Goal: Information Seeking & Learning: Learn about a topic

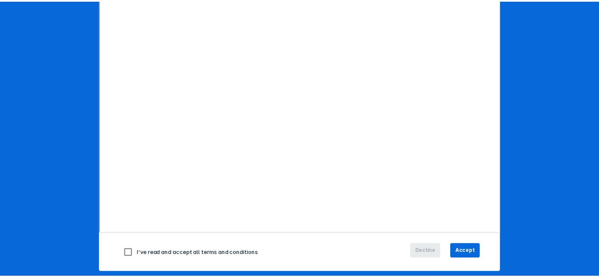
scroll to position [127, 0]
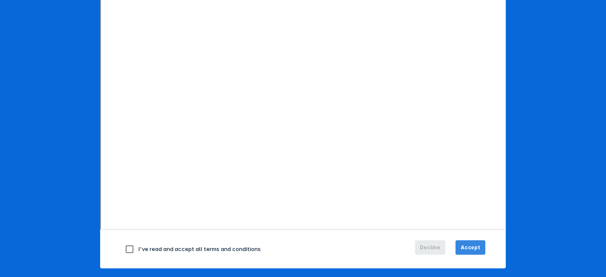
click at [468, 244] on span "Accept" at bounding box center [471, 248] width 20 height 8
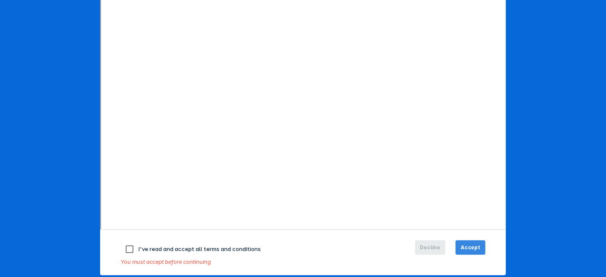
click at [468, 244] on span "Accept" at bounding box center [471, 248] width 20 height 8
click at [469, 244] on span "Accept" at bounding box center [471, 248] width 20 height 8
click at [130, 249] on input "checkbox" at bounding box center [130, 249] width 18 height 18
checkbox input "true"
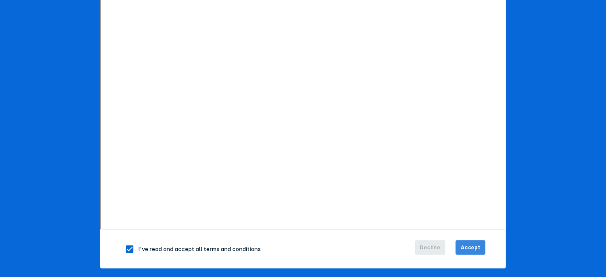
drag, startPoint x: 471, startPoint y: 244, endPoint x: 477, endPoint y: 239, distance: 7.9
click at [471, 244] on span "Accept" at bounding box center [471, 248] width 20 height 8
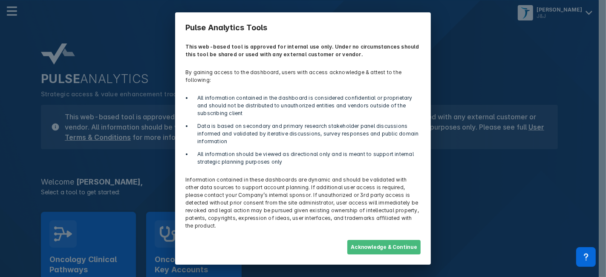
click at [390, 240] on button "Acknowledge & Continue" at bounding box center [383, 247] width 73 height 14
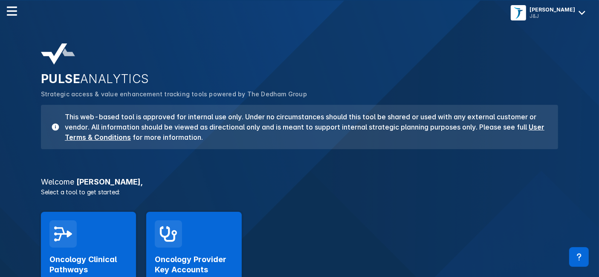
click at [198, 228] on div "Oncology Provider Key Accounts Launch Tool" at bounding box center [193, 258] width 95 height 93
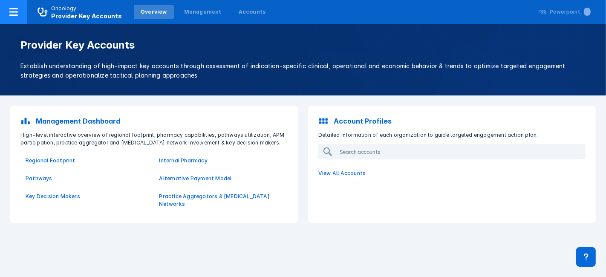
click at [17, 13] on icon at bounding box center [14, 12] width 10 height 10
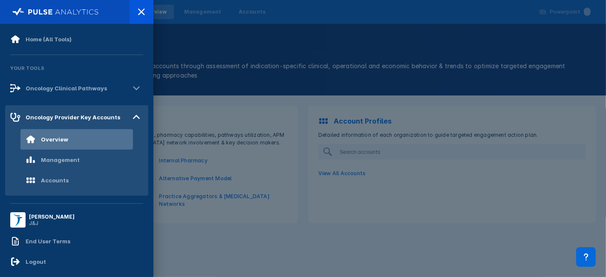
click at [206, 76] on div at bounding box center [303, 138] width 606 height 277
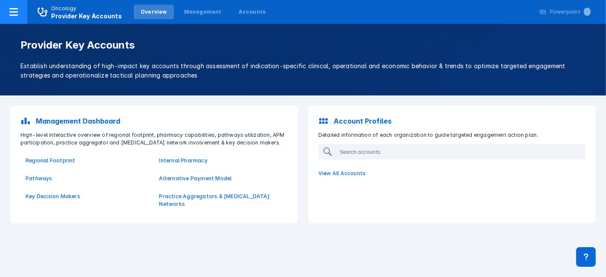
click at [72, 10] on p "Oncology" at bounding box center [64, 9] width 26 height 8
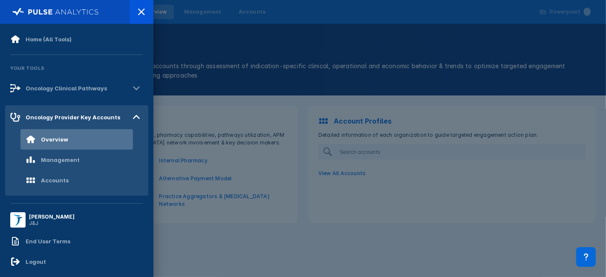
click at [210, 116] on div at bounding box center [303, 138] width 606 height 277
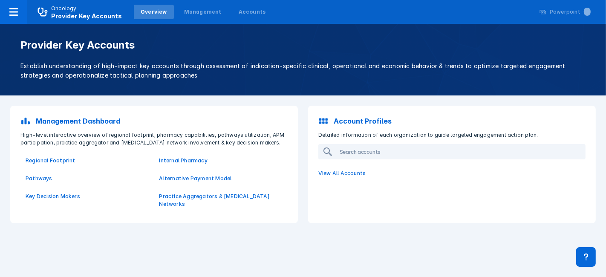
click at [55, 158] on p "Regional Footprint" at bounding box center [88, 161] width 124 height 8
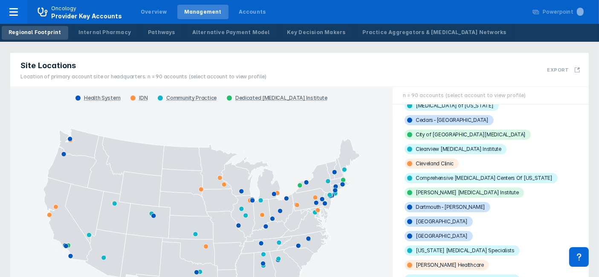
scroll to position [157, 0]
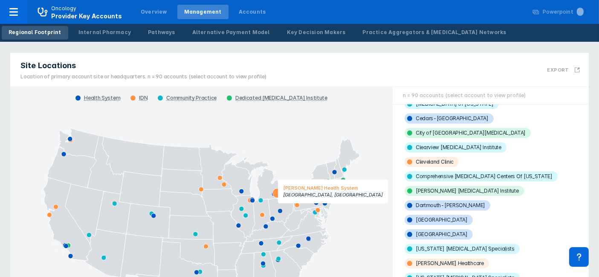
click at [276, 191] on icon at bounding box center [276, 192] width 9 height 9
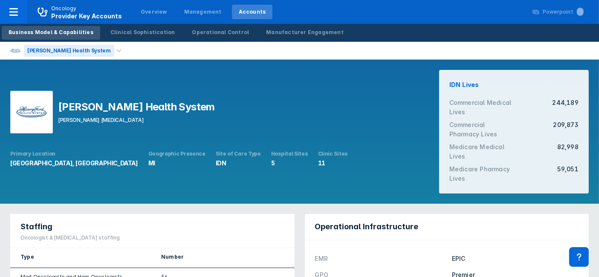
click at [84, 48] on div "[PERSON_NAME] Health System" at bounding box center [69, 51] width 90 height 12
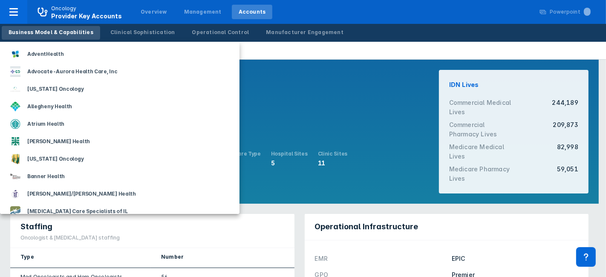
click at [84, 48] on div "AdventHealth" at bounding box center [120, 53] width 240 height 17
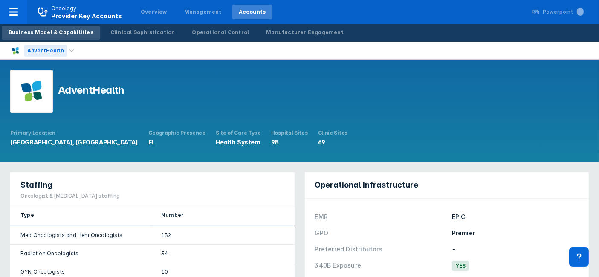
click at [61, 49] on div "AdventHealth" at bounding box center [45, 51] width 43 height 12
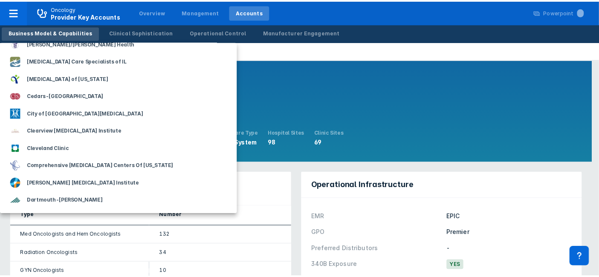
scroll to position [301, 0]
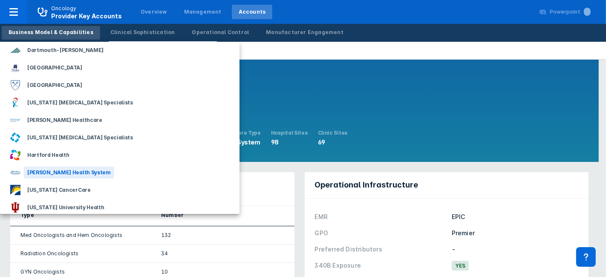
click at [72, 170] on div "[PERSON_NAME] Health System" at bounding box center [69, 173] width 90 height 12
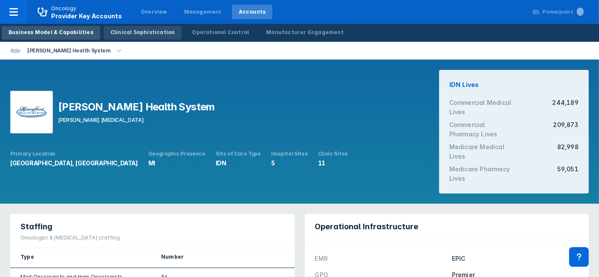
click at [128, 30] on div "Clinical Sophistication" at bounding box center [142, 33] width 65 height 8
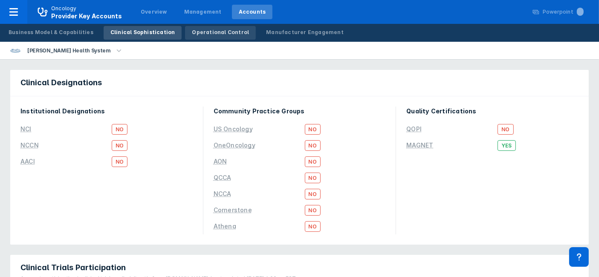
click at [208, 31] on div "Operational Control" at bounding box center [220, 33] width 57 height 8
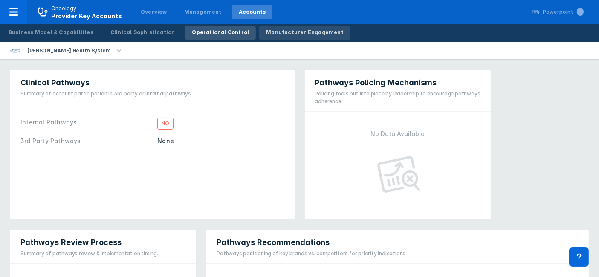
click at [290, 31] on div "Manufacturer Engagement" at bounding box center [305, 33] width 78 height 8
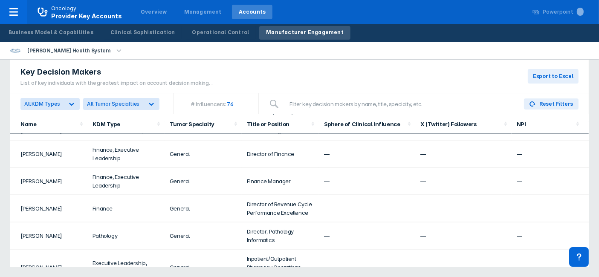
scroll to position [1207, 0]
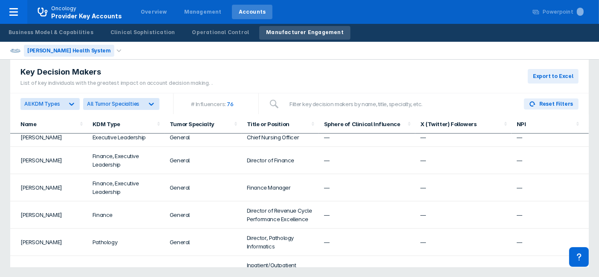
click at [74, 48] on div "[PERSON_NAME] Health System" at bounding box center [69, 51] width 90 height 12
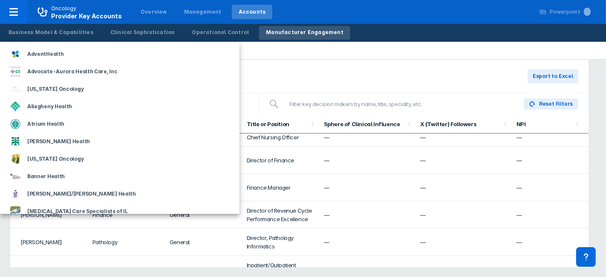
click at [231, 52] on div at bounding box center [303, 138] width 606 height 277
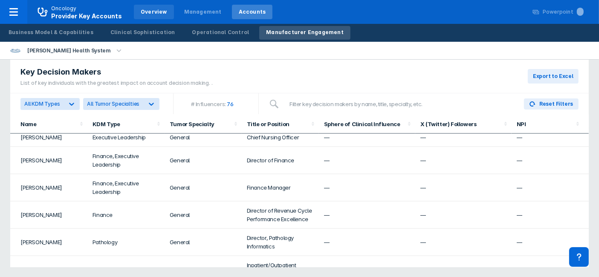
click at [153, 13] on div "Overview" at bounding box center [154, 12] width 26 height 8
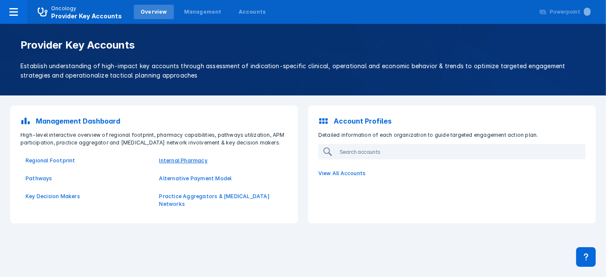
click at [174, 161] on p "Internal Pharmacy" at bounding box center [221, 161] width 124 height 8
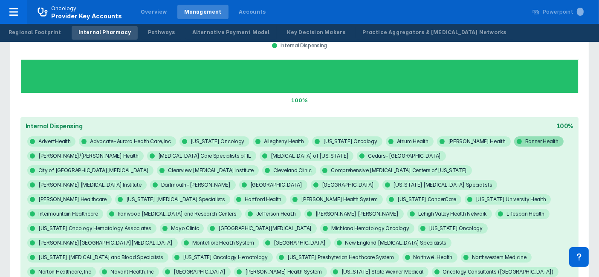
scroll to position [64, 0]
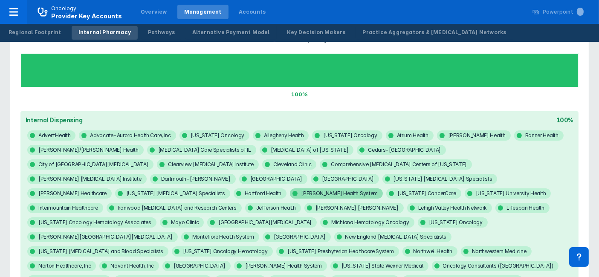
click at [290, 188] on span "[PERSON_NAME] Health System" at bounding box center [336, 193] width 93 height 10
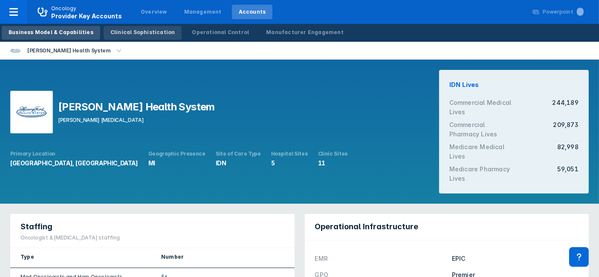
click at [123, 30] on div "Clinical Sophistication" at bounding box center [142, 33] width 65 height 8
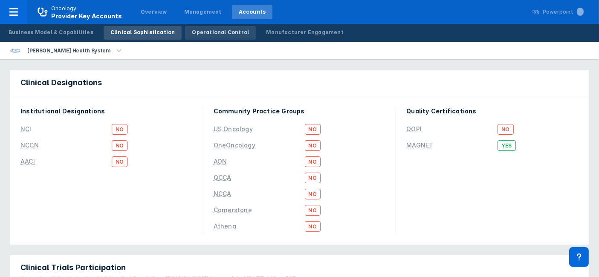
click at [199, 29] on div "Operational Control" at bounding box center [220, 33] width 57 height 8
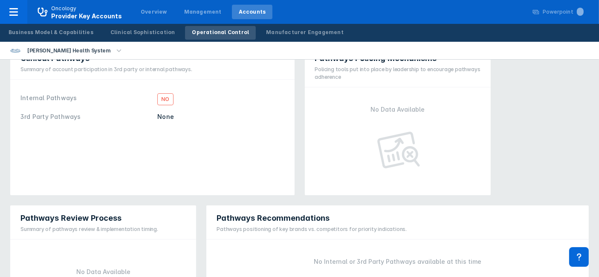
scroll to position [5, 0]
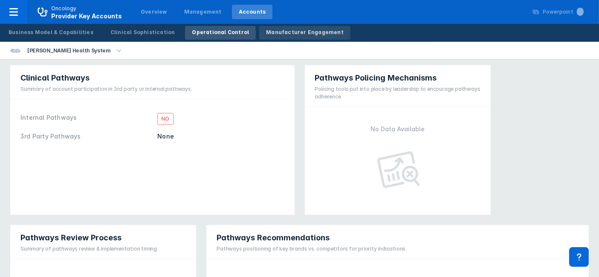
click at [269, 32] on div "Manufacturer Engagement" at bounding box center [305, 33] width 78 height 8
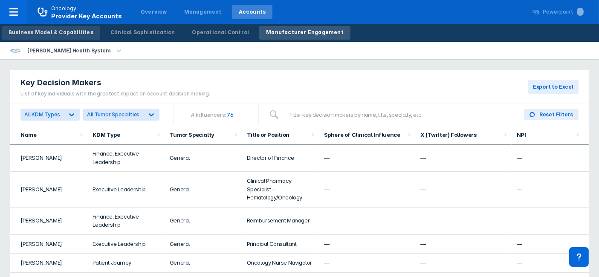
click at [78, 32] on div "Business Model & Capabilities" at bounding box center [51, 33] width 85 height 8
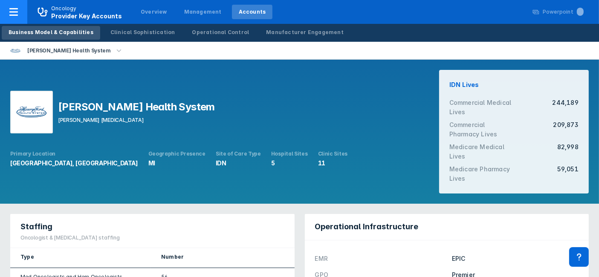
click at [11, 13] on icon at bounding box center [14, 12] width 10 height 10
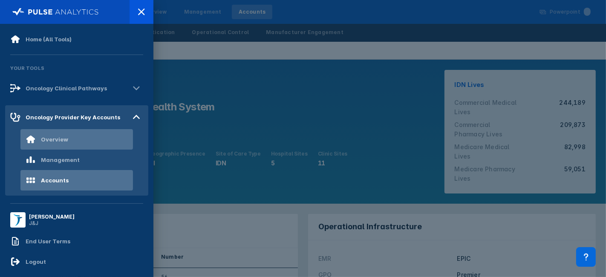
click at [84, 138] on div "Overview" at bounding box center [76, 139] width 113 height 20
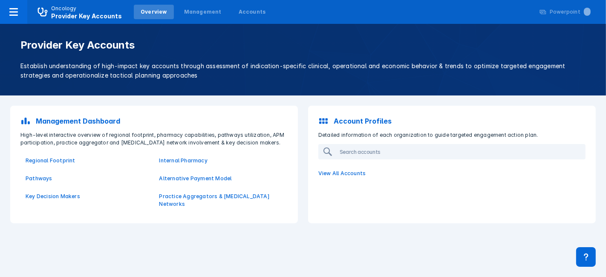
click at [61, 196] on p "Key Decision Makers" at bounding box center [88, 197] width 124 height 8
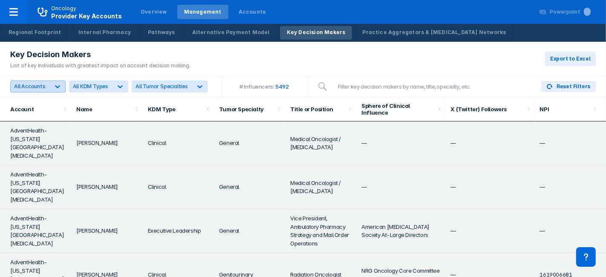
click at [56, 86] on icon at bounding box center [57, 86] width 5 height 3
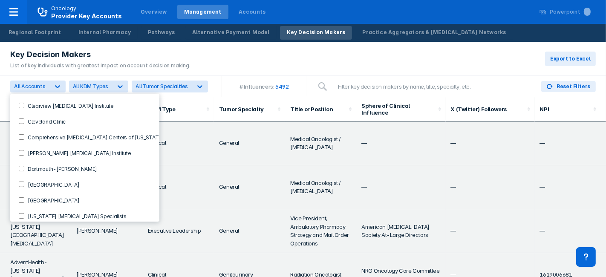
scroll to position [335, 0]
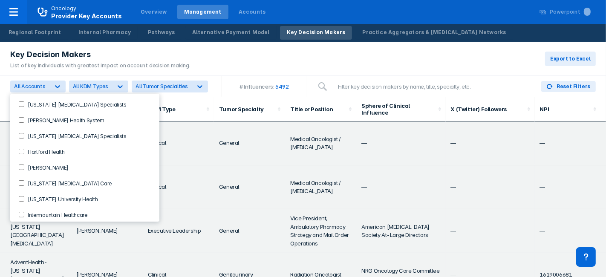
click at [19, 165] on Ford-checkbox "[PERSON_NAME]" at bounding box center [22, 168] width 6 height 6
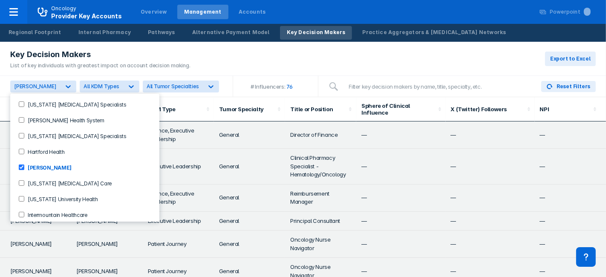
click at [220, 73] on div "Key Decision Makers List of key individuals with greatest impact on account dec…" at bounding box center [303, 59] width 606 height 34
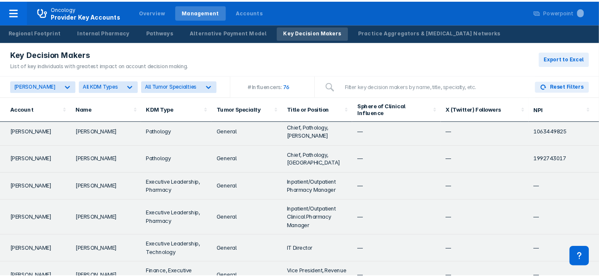
scroll to position [592, 0]
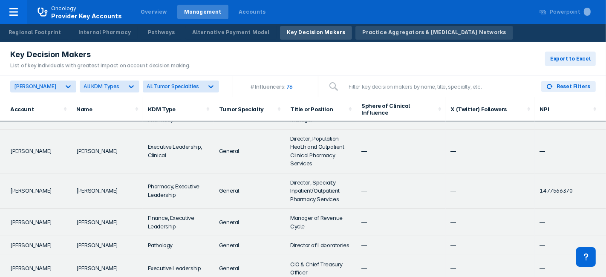
click at [362, 33] on div "Practice Aggregators & [MEDICAL_DATA] Networks" at bounding box center [434, 33] width 144 height 8
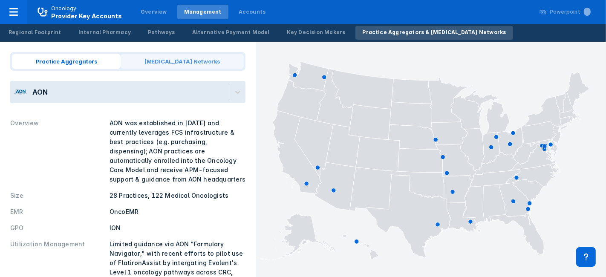
click at [185, 62] on span "[MEDICAL_DATA] Networks" at bounding box center [182, 61] width 123 height 15
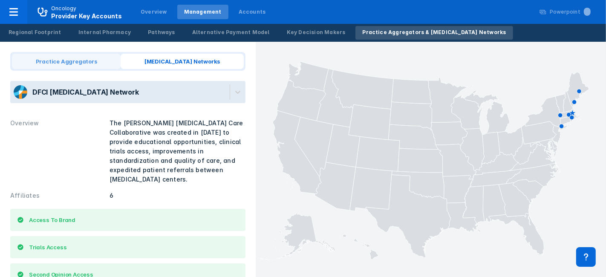
click at [93, 63] on span "Practice Aggregators" at bounding box center [66, 61] width 109 height 15
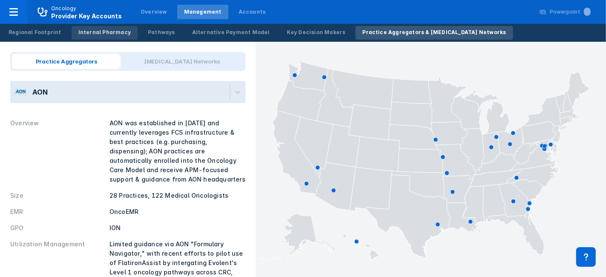
click at [97, 34] on div "Internal Pharmacy" at bounding box center [104, 33] width 52 height 8
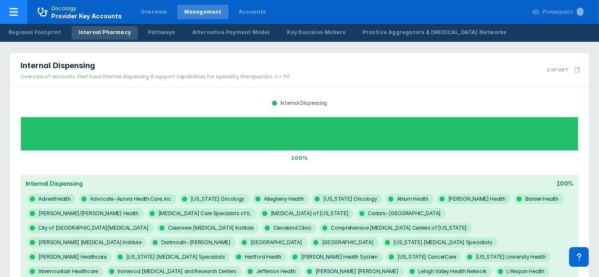
click at [84, 15] on span "Provider Key Accounts" at bounding box center [86, 15] width 71 height 7
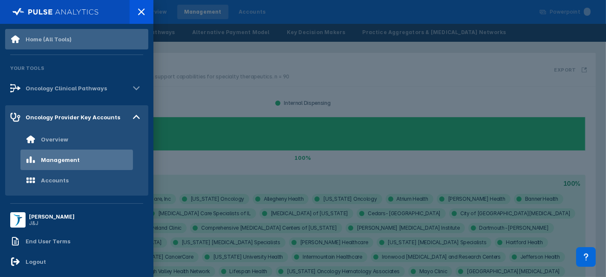
click at [61, 36] on div "Home (All Tools)" at bounding box center [49, 39] width 46 height 7
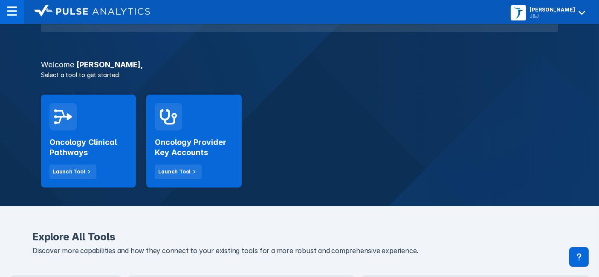
scroll to position [118, 0]
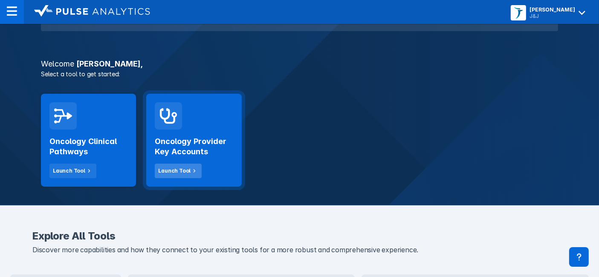
click at [175, 171] on div "Launch Tool" at bounding box center [174, 171] width 32 height 8
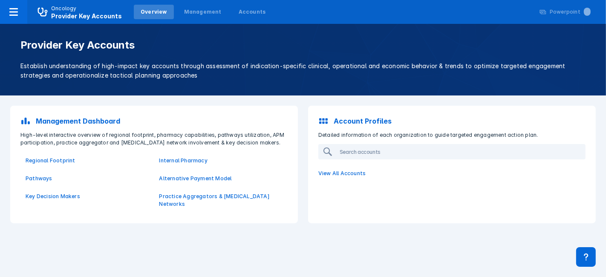
click at [364, 121] on p "Account Profiles" at bounding box center [363, 121] width 58 height 10
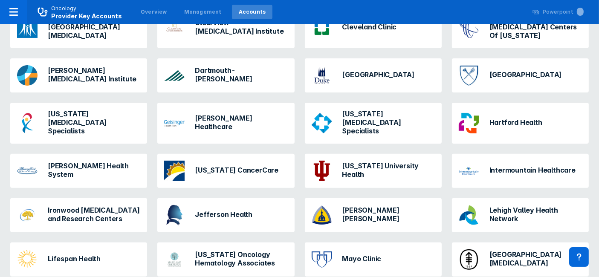
scroll to position [256, 0]
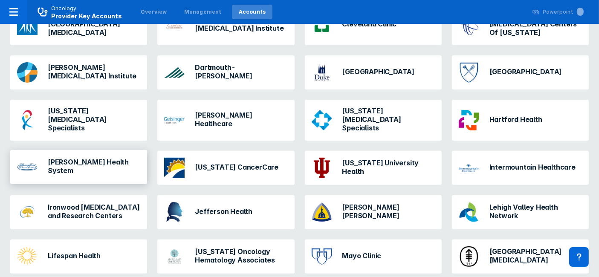
click at [76, 158] on h3 "[PERSON_NAME] Health System" at bounding box center [94, 166] width 93 height 17
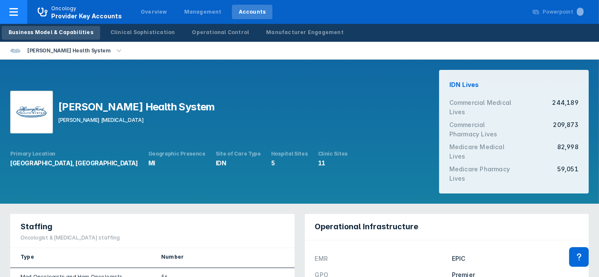
click at [12, 7] on icon at bounding box center [14, 12] width 10 height 10
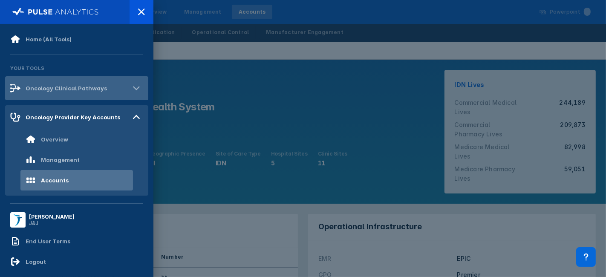
click at [50, 88] on div "Oncology Clinical Pathways" at bounding box center [66, 88] width 81 height 7
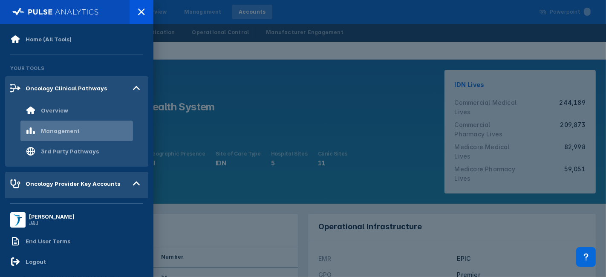
click at [60, 127] on div "Management" at bounding box center [53, 131] width 54 height 10
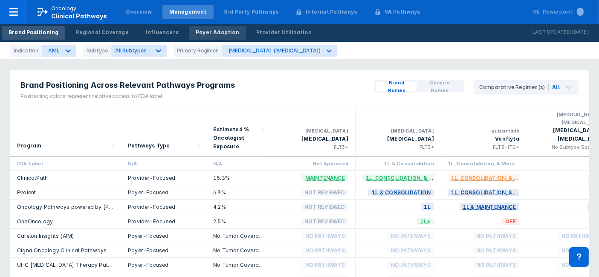
click at [196, 29] on div "Payer Adoption" at bounding box center [217, 33] width 43 height 8
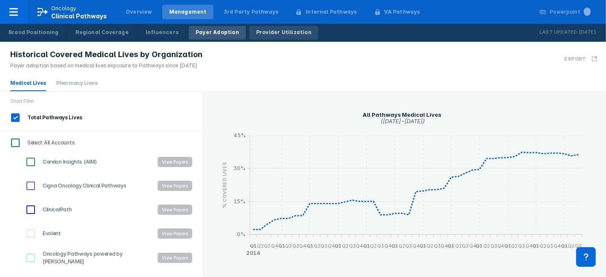
click at [256, 34] on div "Provider Utilization" at bounding box center [283, 33] width 55 height 8
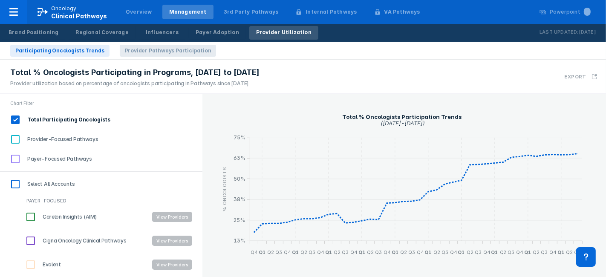
click at [146, 47] on span "Provider Pathways Participation" at bounding box center [168, 51] width 97 height 12
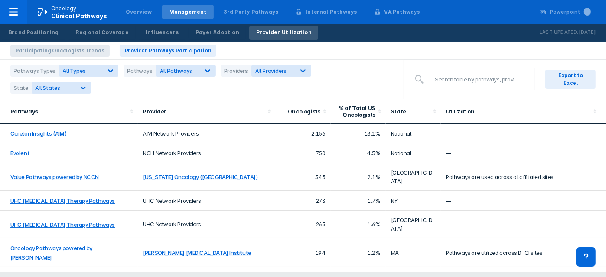
click at [87, 52] on span "Participating Oncologists Trends" at bounding box center [59, 51] width 99 height 12
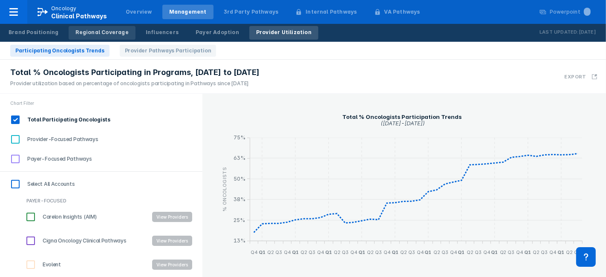
click at [100, 30] on div "Regional Coverage" at bounding box center [101, 33] width 53 height 8
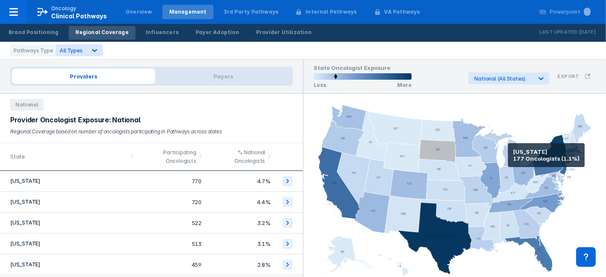
click at [508, 155] on icon at bounding box center [503, 146] width 40 height 42
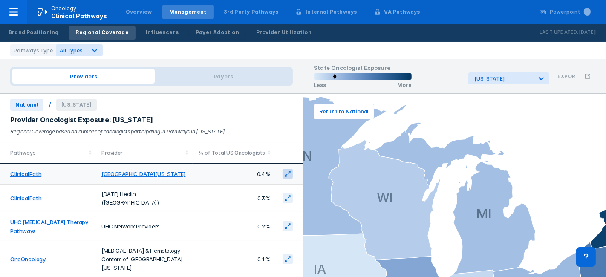
click at [285, 172] on icon at bounding box center [288, 174] width 6 height 6
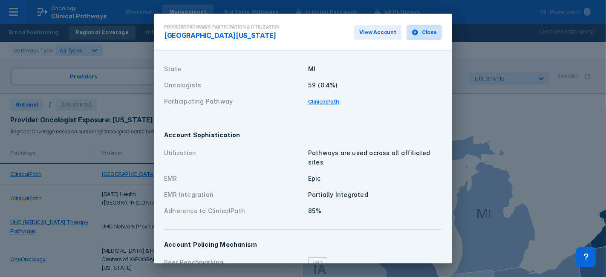
click at [422, 32] on span "Close" at bounding box center [429, 33] width 15 height 8
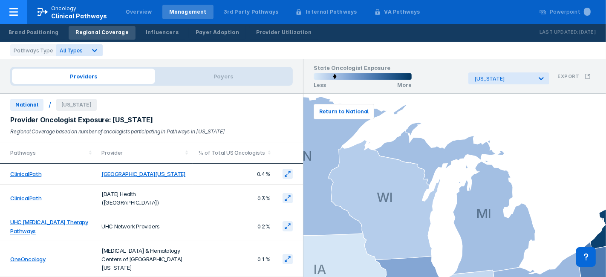
click at [12, 12] on icon at bounding box center [13, 12] width 9 height 8
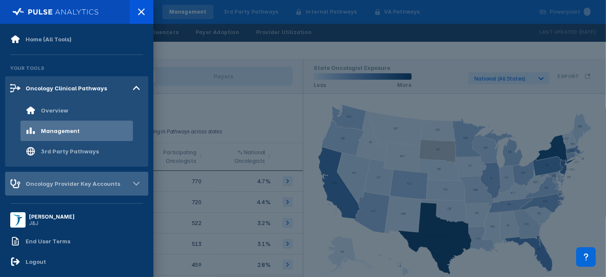
click at [99, 182] on div "Oncology Provider Key Accounts" at bounding box center [73, 183] width 95 height 7
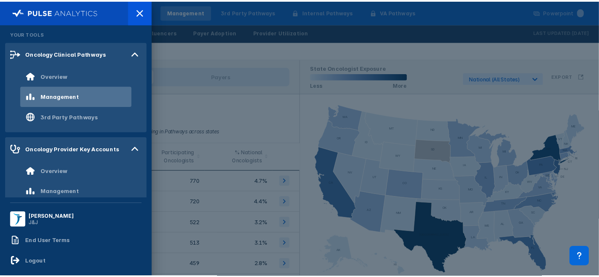
scroll to position [74, 0]
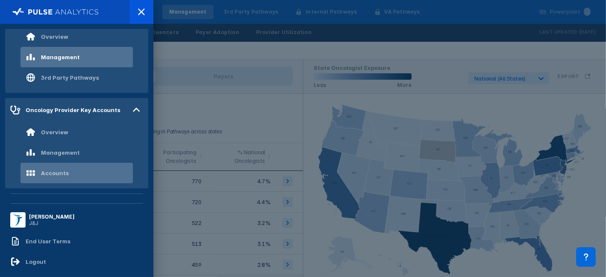
click at [52, 168] on div "Accounts" at bounding box center [47, 173] width 43 height 10
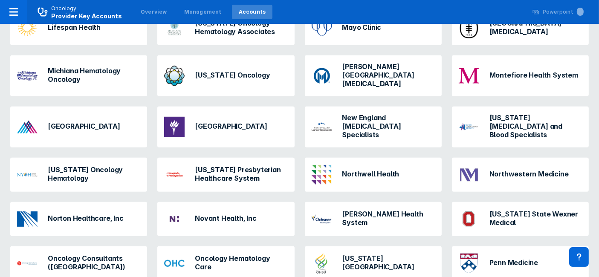
scroll to position [727, 0]
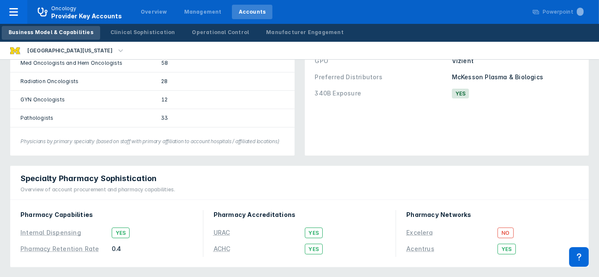
scroll to position [171, 0]
click at [136, 29] on div "Clinical Sophistication" at bounding box center [142, 33] width 65 height 8
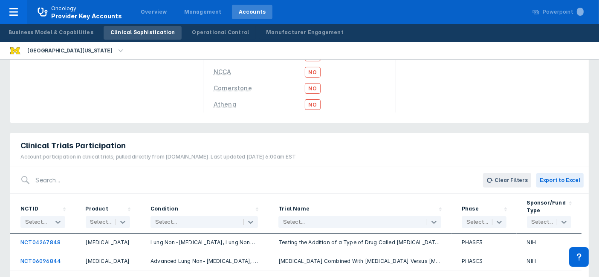
scroll to position [120, 0]
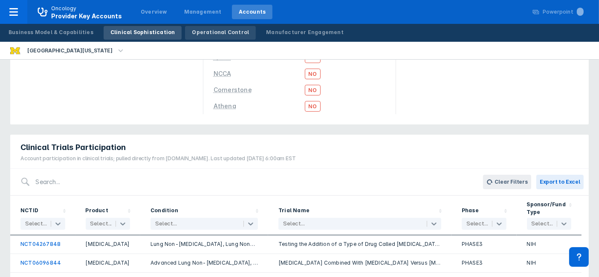
click at [214, 30] on div "Operational Control" at bounding box center [220, 33] width 57 height 8
